Goal: Task Accomplishment & Management: Manage account settings

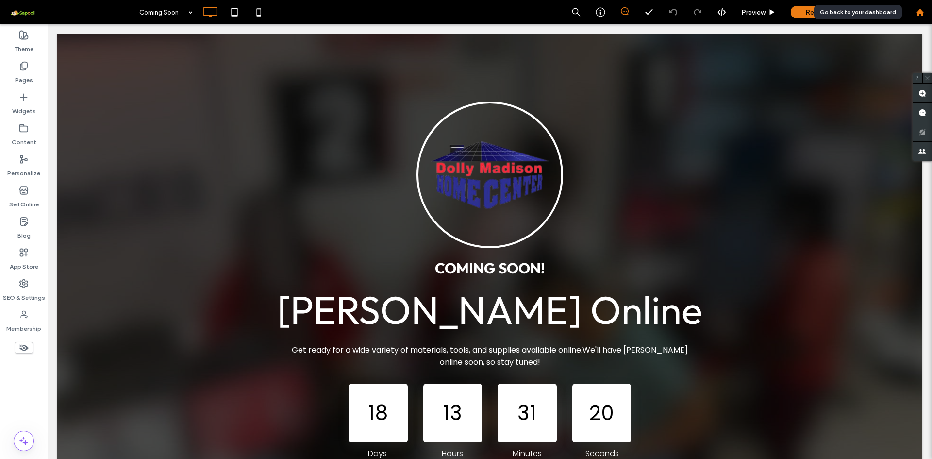
click at [921, 11] on use at bounding box center [919, 11] width 7 height 7
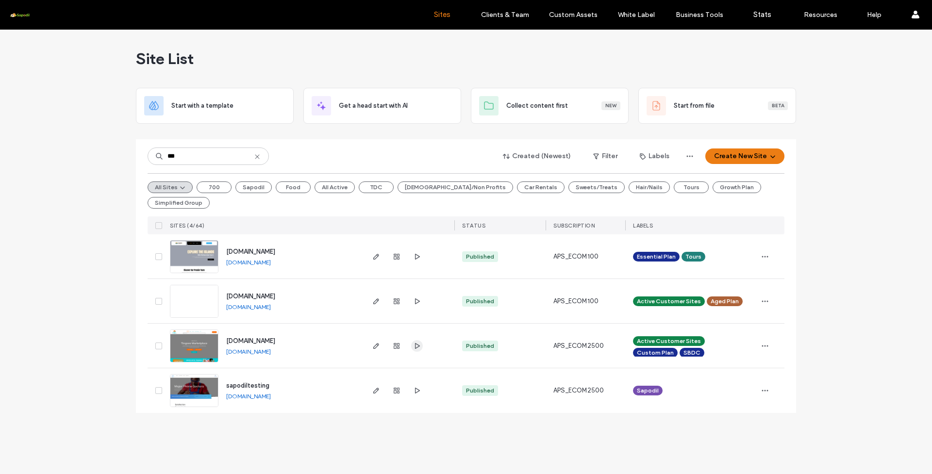
type input "***"
click at [417, 342] on icon "button" at bounding box center [417, 346] width 8 height 8
click at [258, 157] on icon at bounding box center [257, 157] width 8 height 8
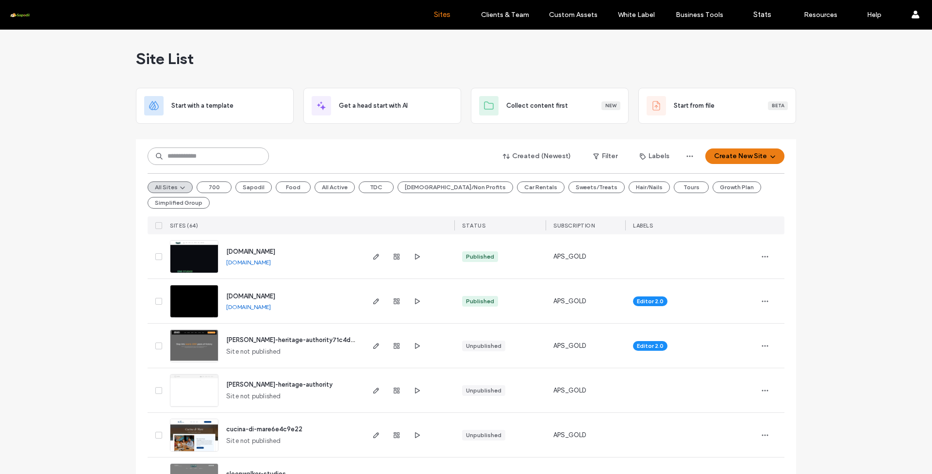
click at [199, 159] on input at bounding box center [208, 156] width 121 height 17
click at [197, 157] on input at bounding box center [208, 156] width 121 height 17
click at [217, 154] on input at bounding box center [208, 156] width 121 height 17
click at [239, 151] on input at bounding box center [208, 156] width 121 height 17
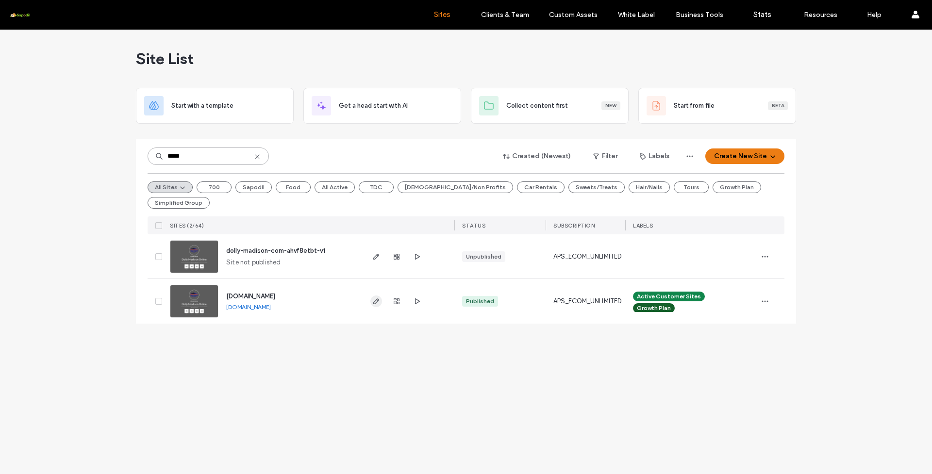
type input "*****"
click at [377, 298] on icon "button" at bounding box center [376, 302] width 8 height 8
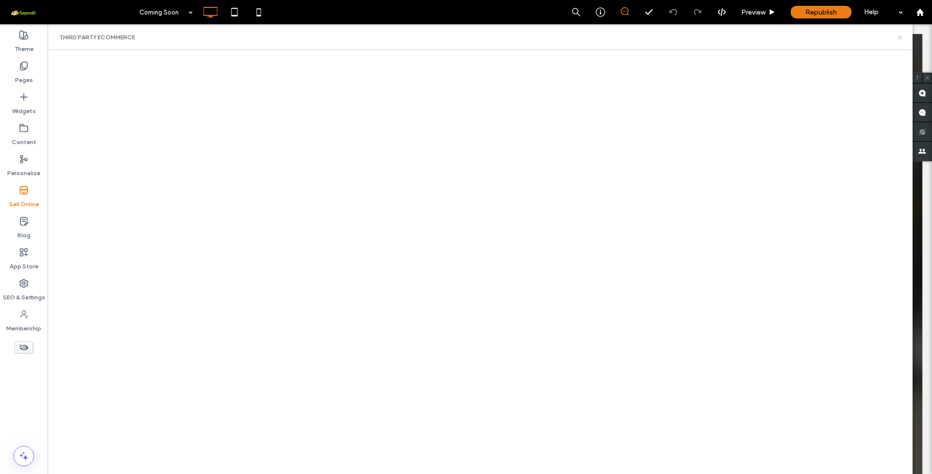
click at [902, 38] on icon at bounding box center [899, 37] width 7 height 7
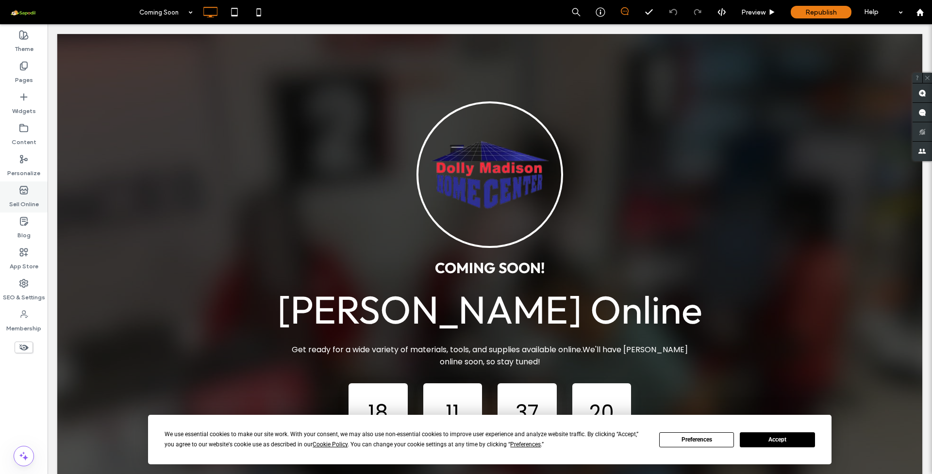
click at [29, 193] on div "Sell Online" at bounding box center [24, 197] width 48 height 31
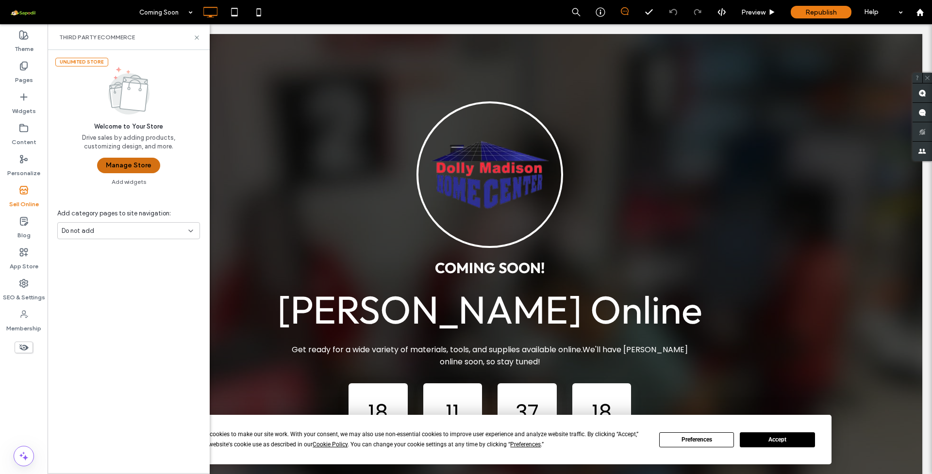
click at [119, 167] on button "Manage Store" at bounding box center [128, 166] width 63 height 16
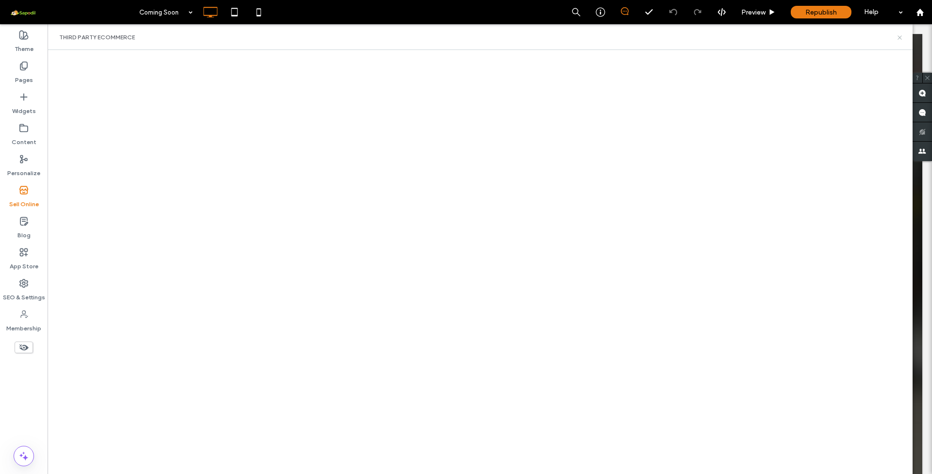
click at [897, 38] on icon at bounding box center [899, 37] width 7 height 7
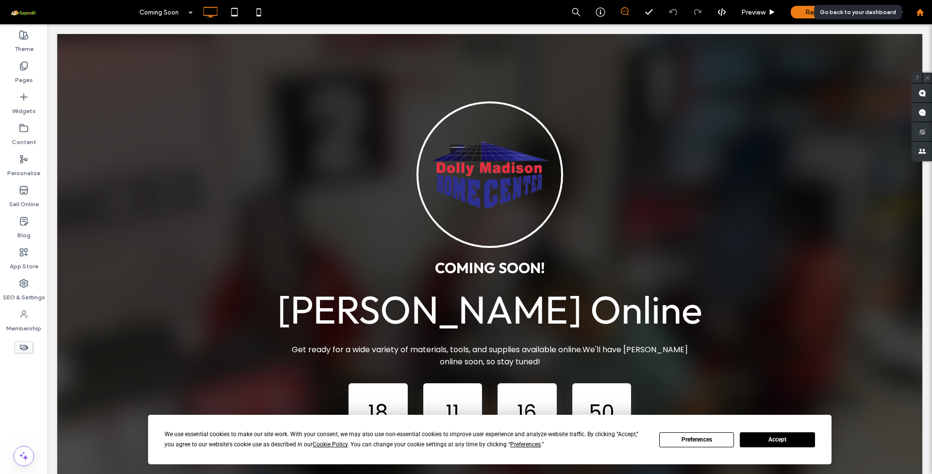
click at [923, 14] on icon at bounding box center [920, 12] width 8 height 8
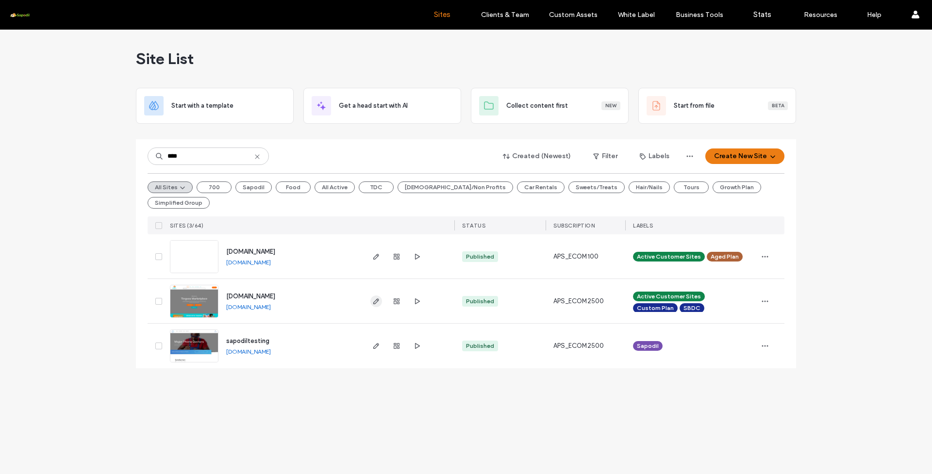
type input "****"
click at [377, 298] on icon "button" at bounding box center [376, 302] width 8 height 8
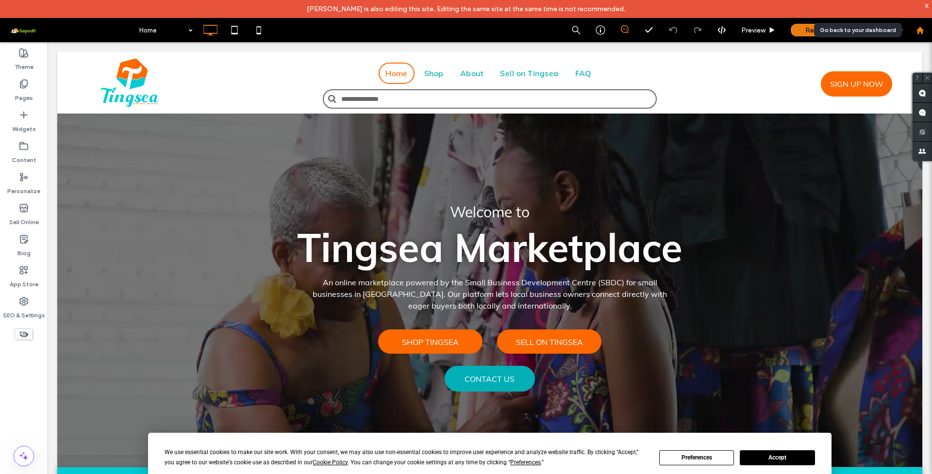
click at [923, 30] on use at bounding box center [919, 29] width 7 height 7
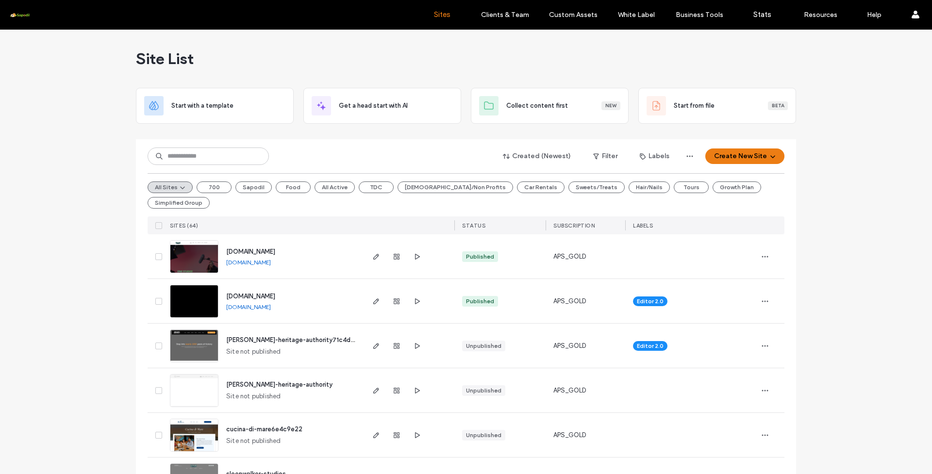
scroll to position [5, 0]
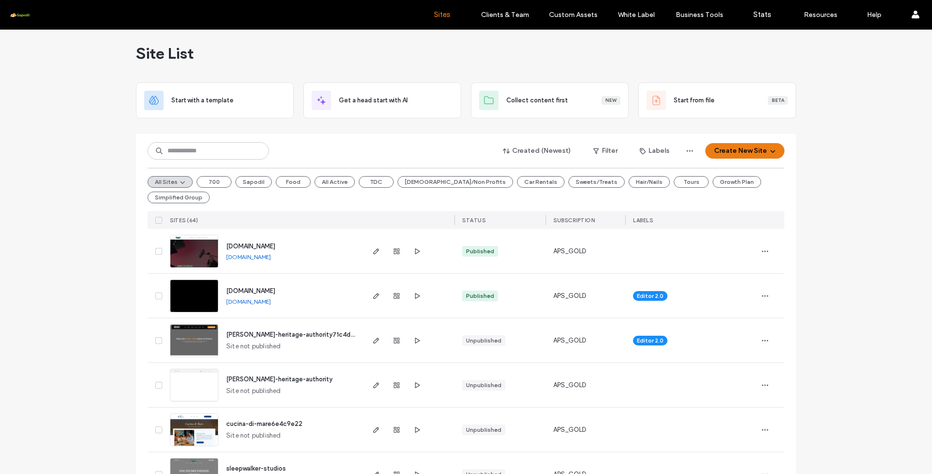
click at [271, 253] on link "[DOMAIN_NAME]" at bounding box center [248, 256] width 45 height 7
click at [374, 248] on icon "button" at bounding box center [376, 252] width 8 height 8
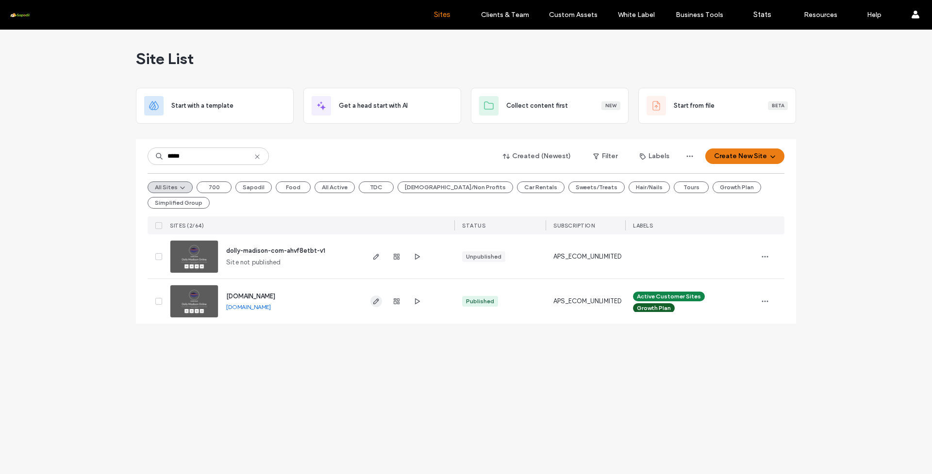
type input "*****"
click at [376, 298] on icon "button" at bounding box center [376, 302] width 8 height 8
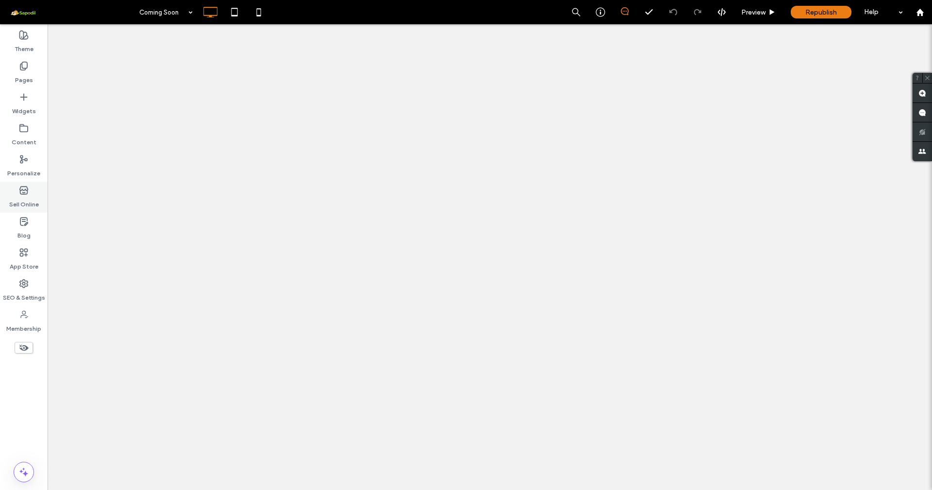
click at [20, 197] on label "Sell Online" at bounding box center [24, 202] width 30 height 14
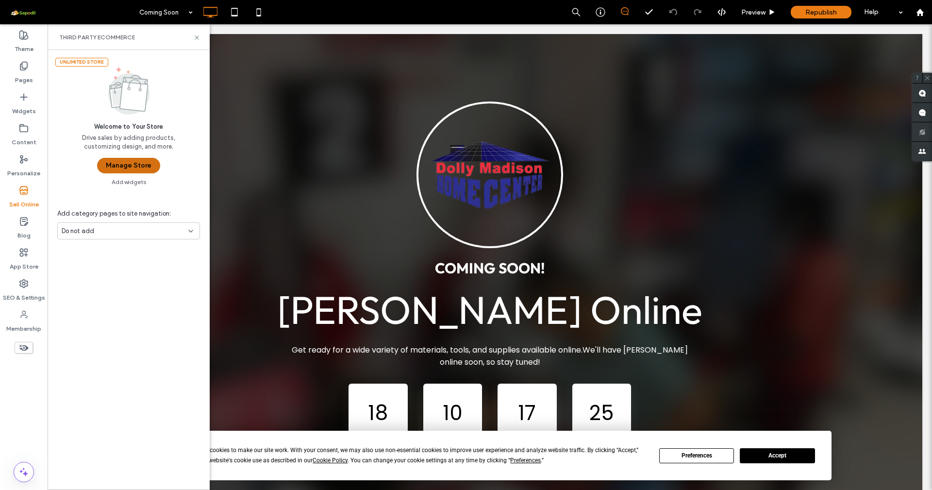
click at [125, 170] on button "Manage Store" at bounding box center [128, 166] width 63 height 16
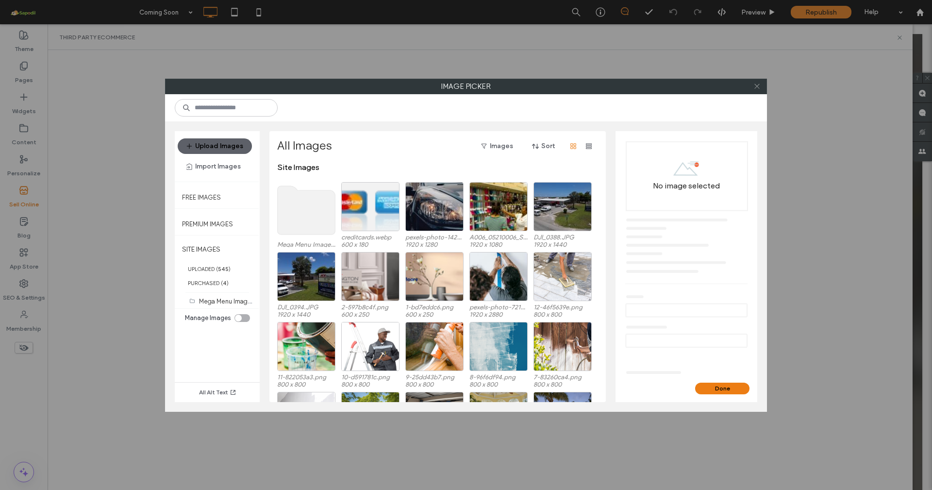
click at [759, 85] on icon at bounding box center [756, 86] width 7 height 7
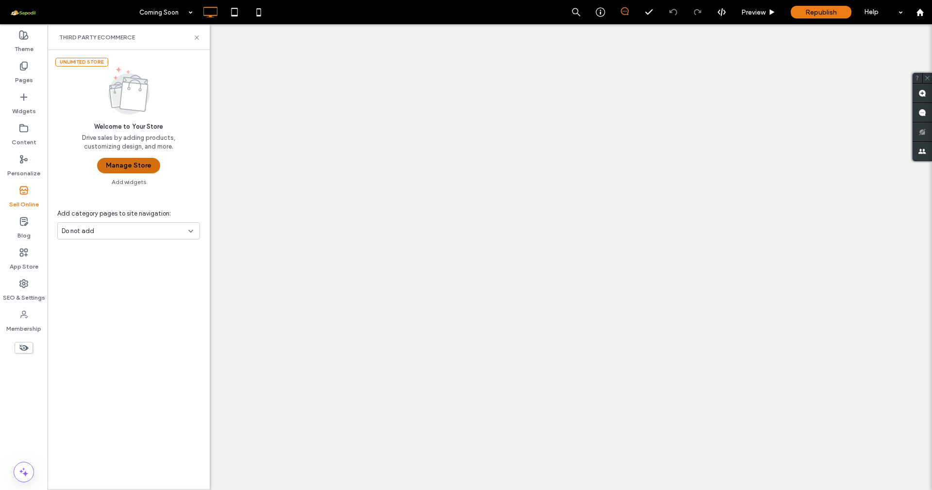
click at [117, 167] on button "Manage Store" at bounding box center [128, 166] width 63 height 16
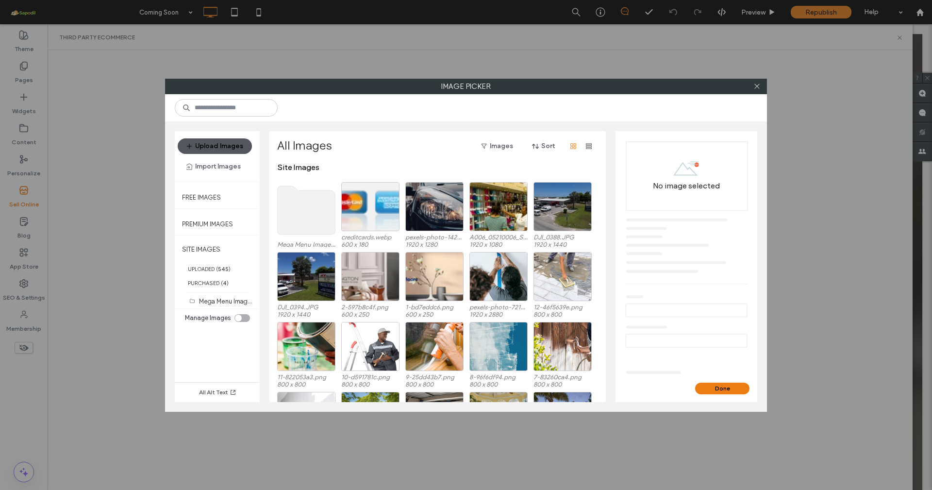
click at [220, 145] on button "Upload Images" at bounding box center [215, 146] width 74 height 16
click at [755, 84] on use at bounding box center [756, 86] width 5 height 5
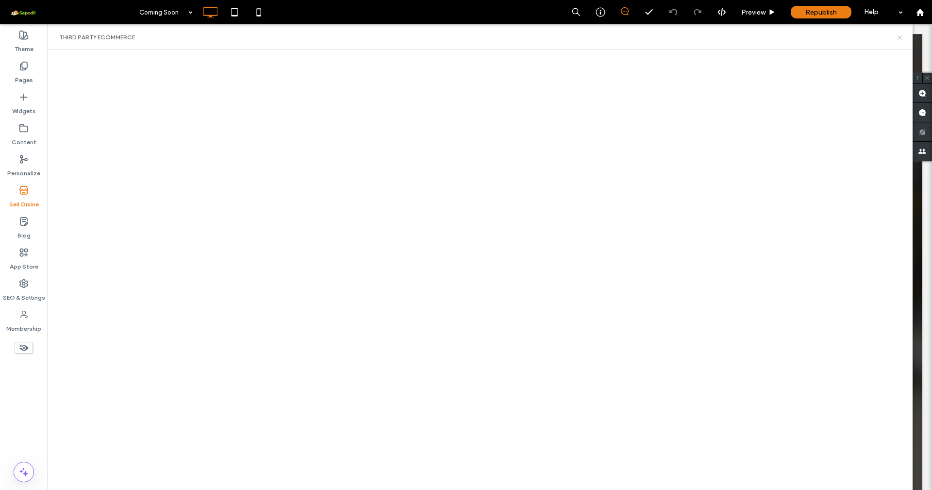
click at [899, 37] on icon at bounding box center [899, 37] width 7 height 7
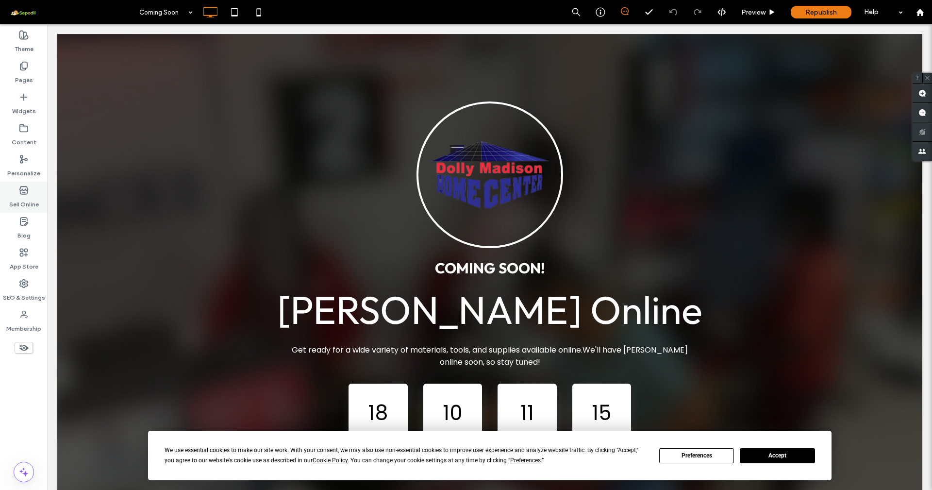
click at [25, 192] on use at bounding box center [24, 190] width 8 height 8
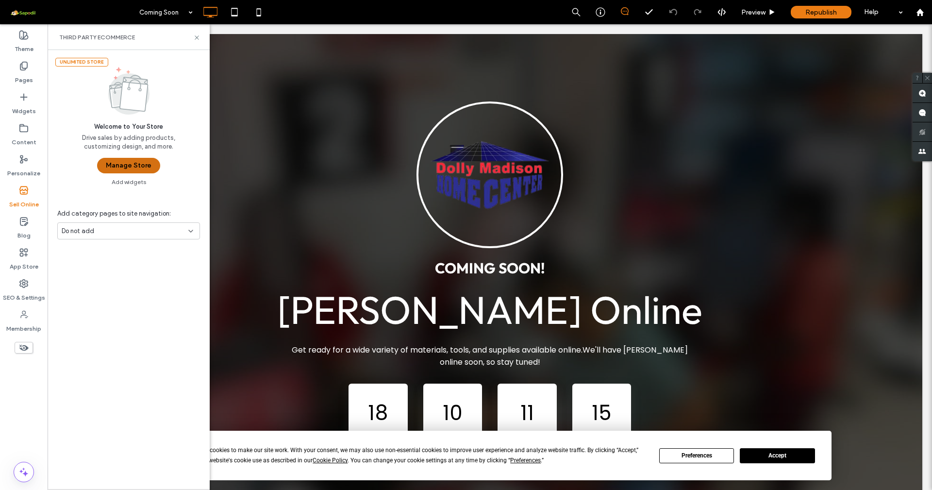
click at [111, 160] on button "Manage Store" at bounding box center [128, 166] width 63 height 16
